Goal: Task Accomplishment & Management: Manage account settings

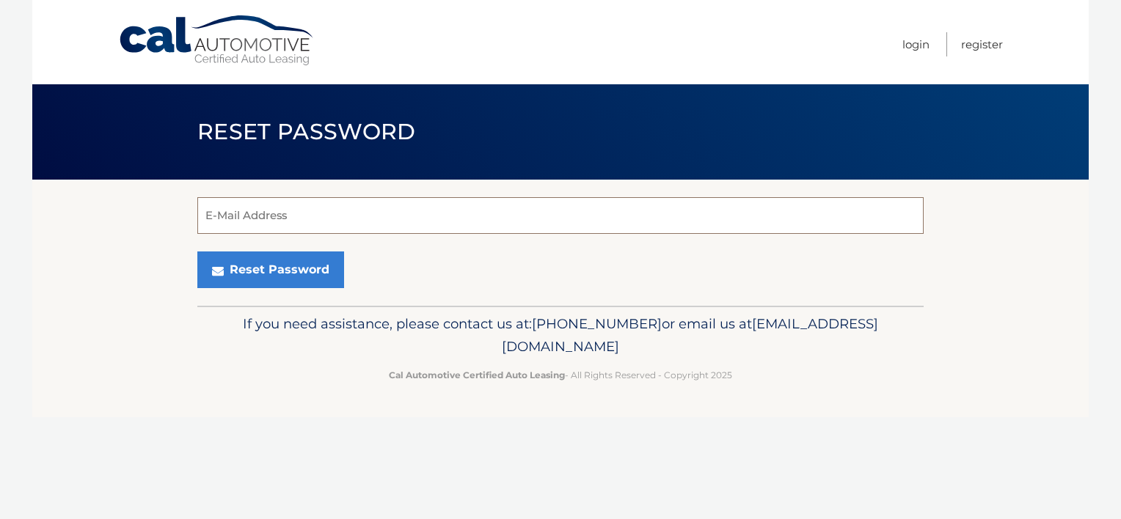
click at [305, 224] on input "E-Mail Address" at bounding box center [560, 215] width 726 height 37
type input "[PERSON_NAME][EMAIL_ADDRESS][DOMAIN_NAME]"
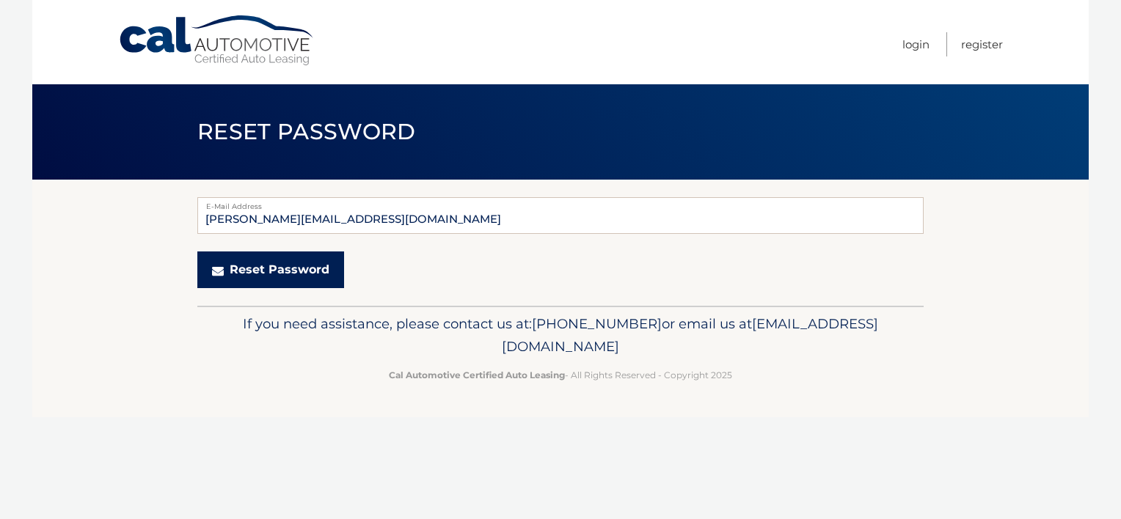
click at [259, 267] on button "Reset Password" at bounding box center [270, 270] width 147 height 37
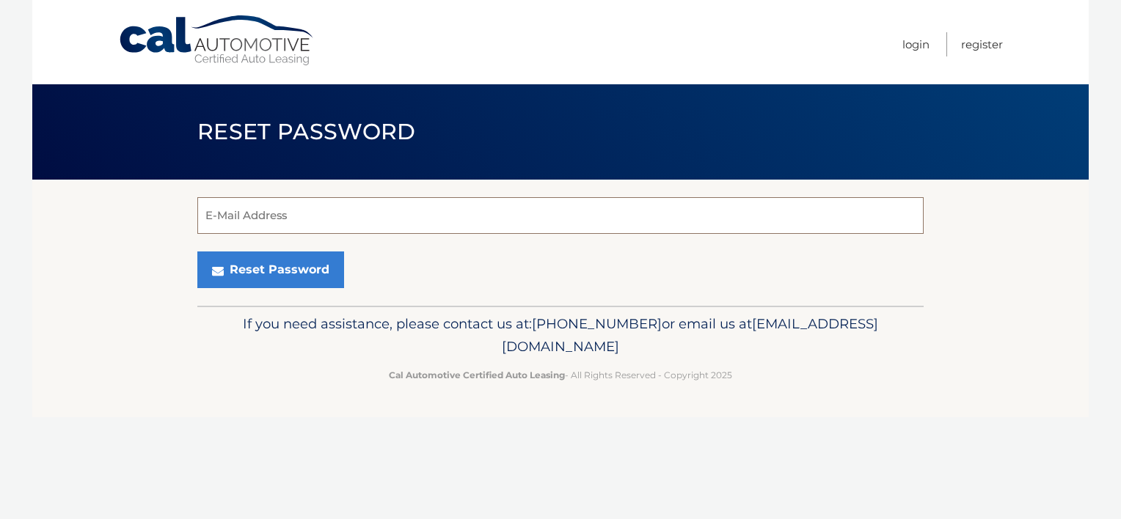
click at [295, 205] on input "E-Mail Address" at bounding box center [560, 215] width 726 height 37
type input "Kristen.miles@yahoo.com"
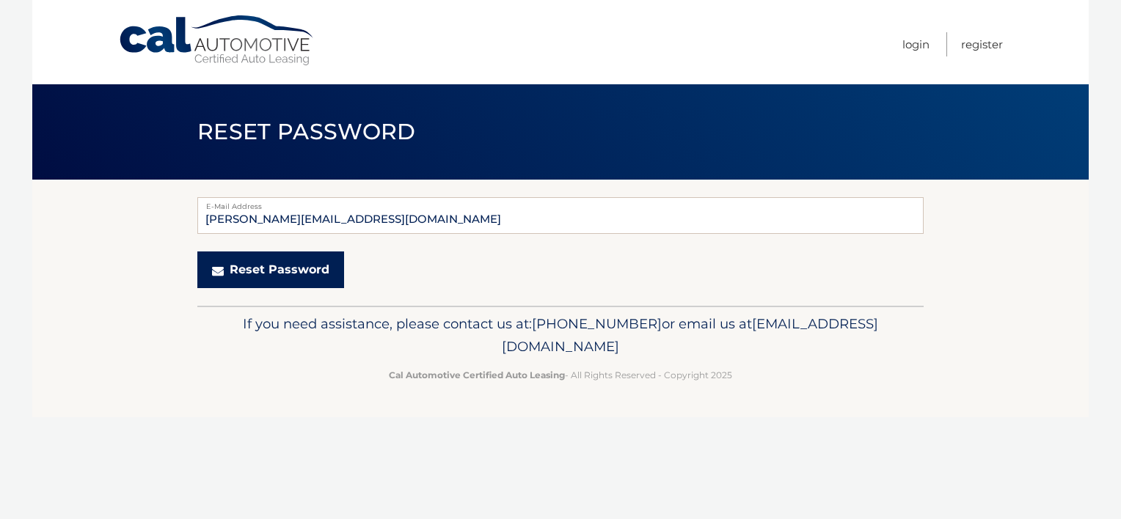
click at [266, 267] on button "Reset Password" at bounding box center [270, 270] width 147 height 37
